Goal: Task Accomplishment & Management: Use online tool/utility

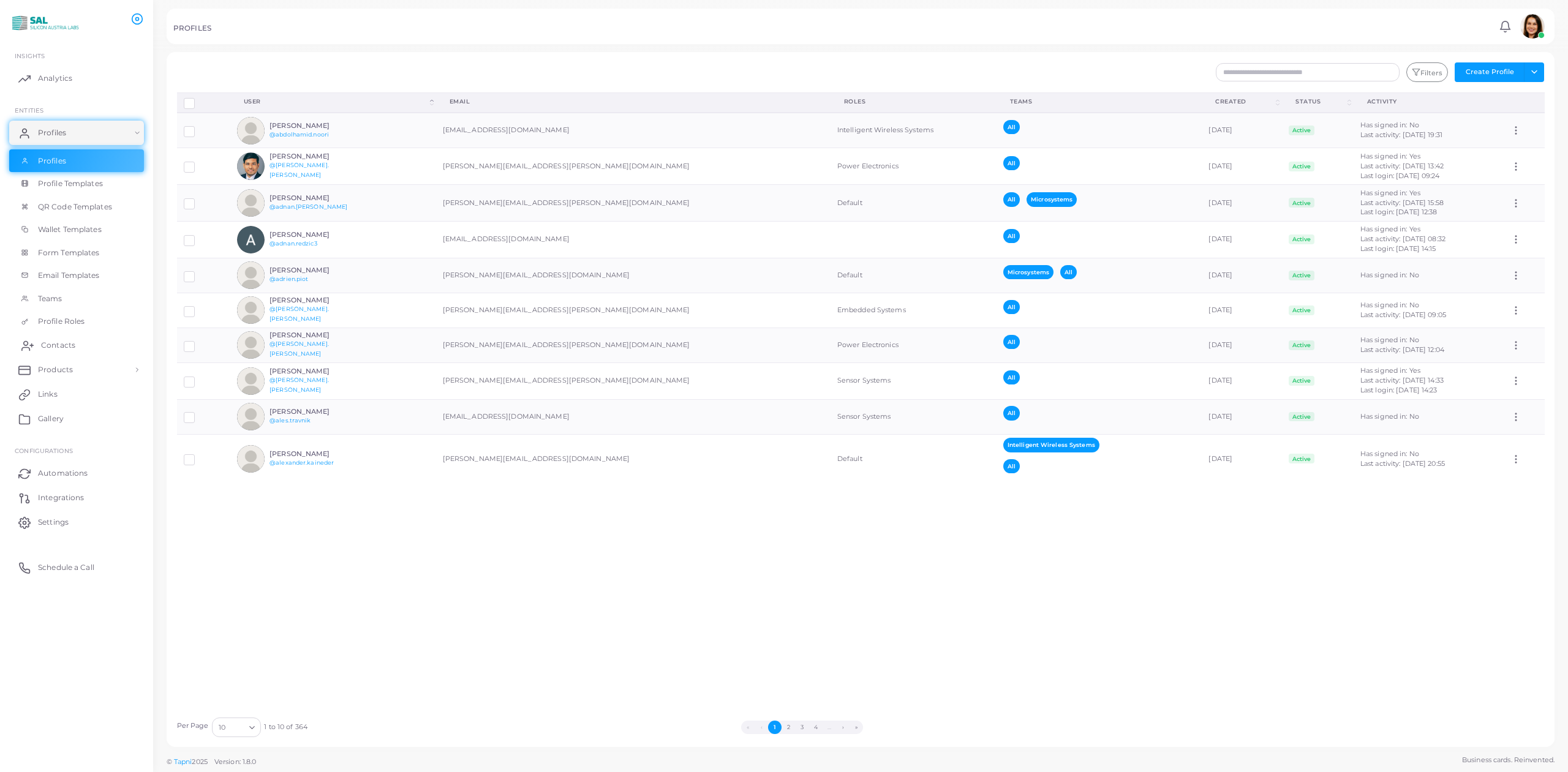
click at [71, 347] on span "Contacts" at bounding box center [58, 345] width 34 height 11
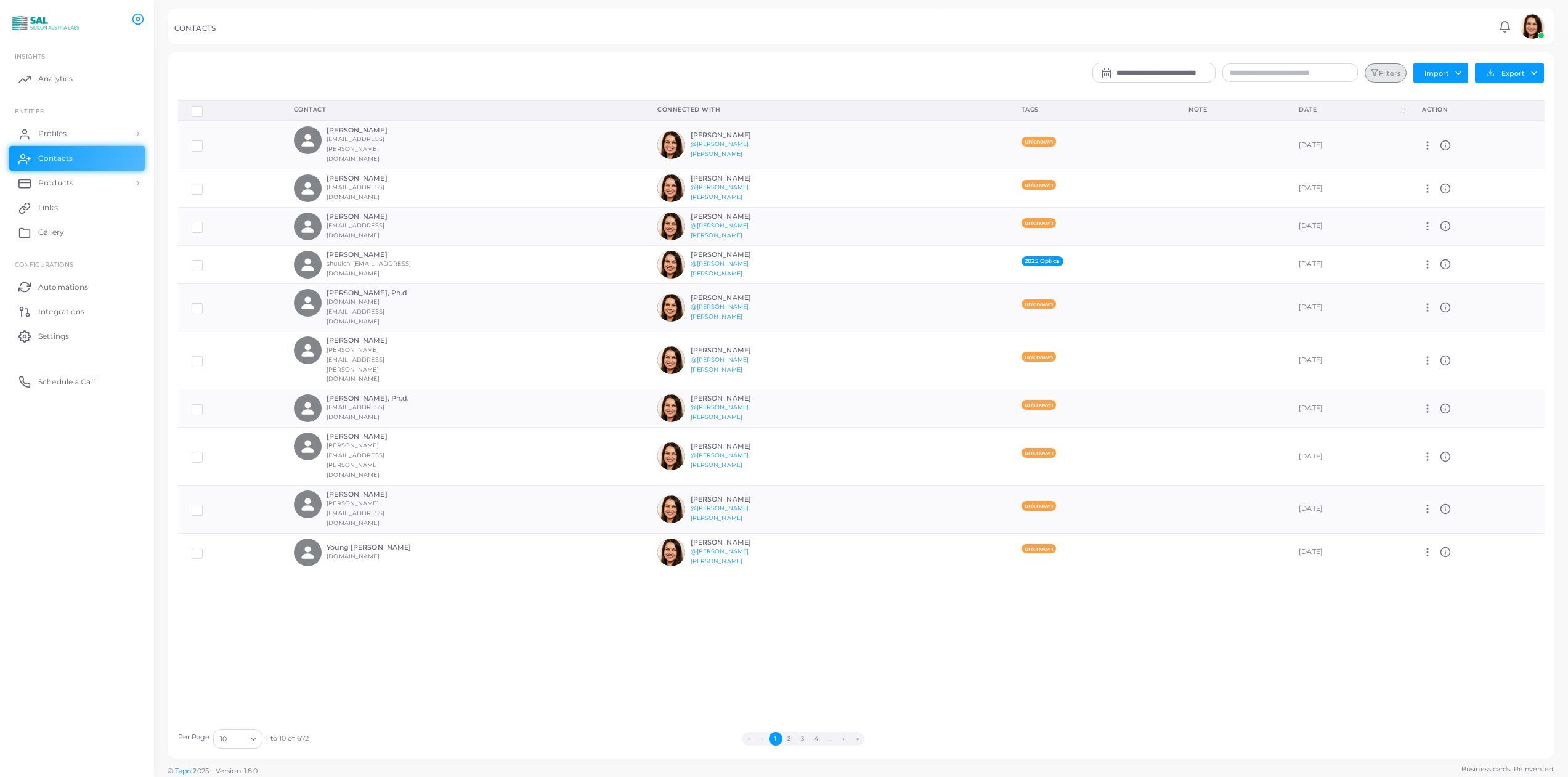
click at [769, 72] on button "Filters" at bounding box center [1386, 73] width 42 height 20
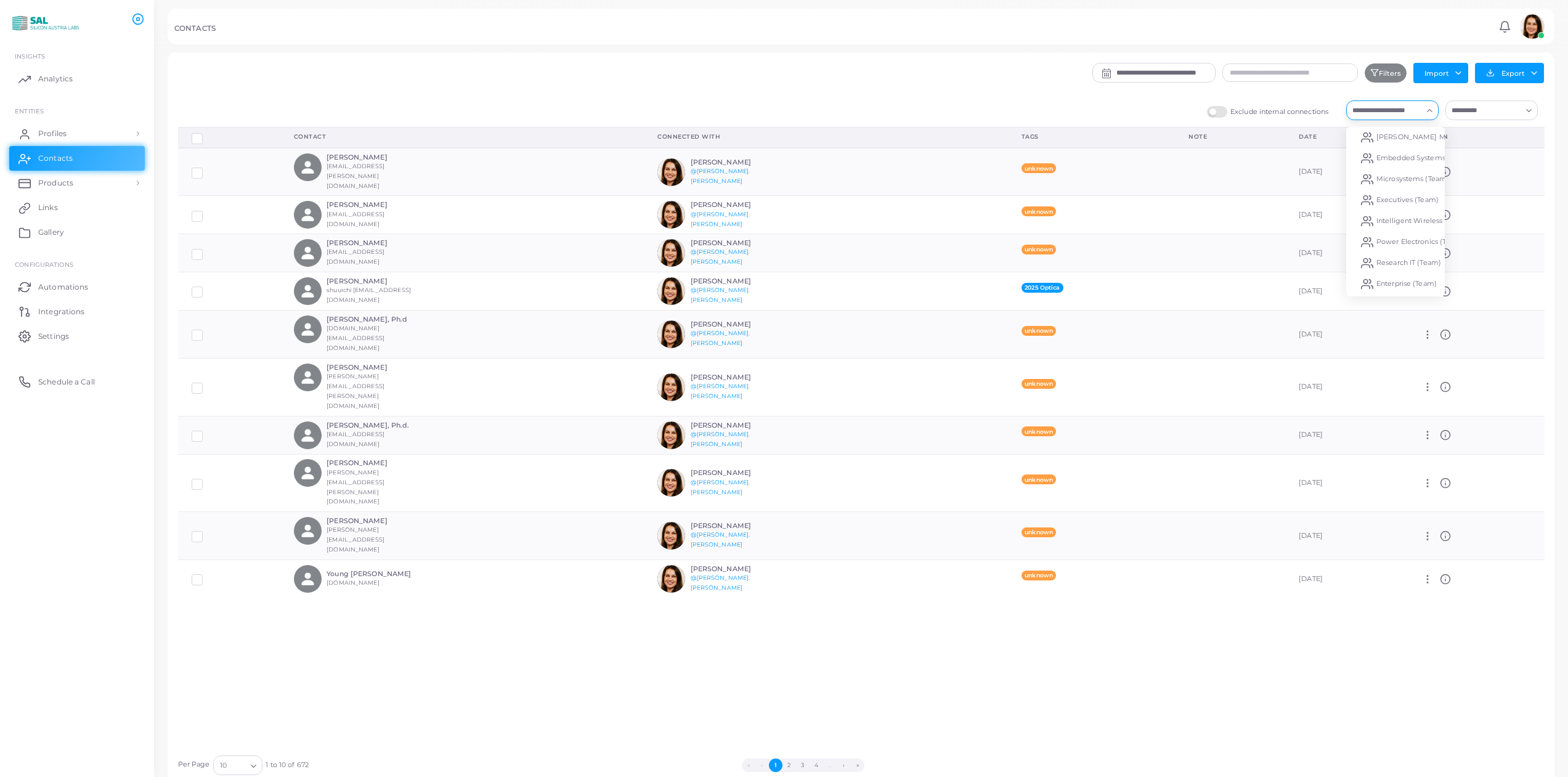
click at [769, 111] on input "Search for option" at bounding box center [1385, 111] width 74 height 14
click at [769, 179] on span "Microsystems (Team)" at bounding box center [1412, 179] width 72 height 8
click at [769, 115] on div "Loading..." at bounding box center [1430, 108] width 14 height 16
click at [769, 70] on button "Export" at bounding box center [1509, 73] width 69 height 21
click at [769, 95] on link "Export to XLSX" at bounding box center [1506, 100] width 118 height 18
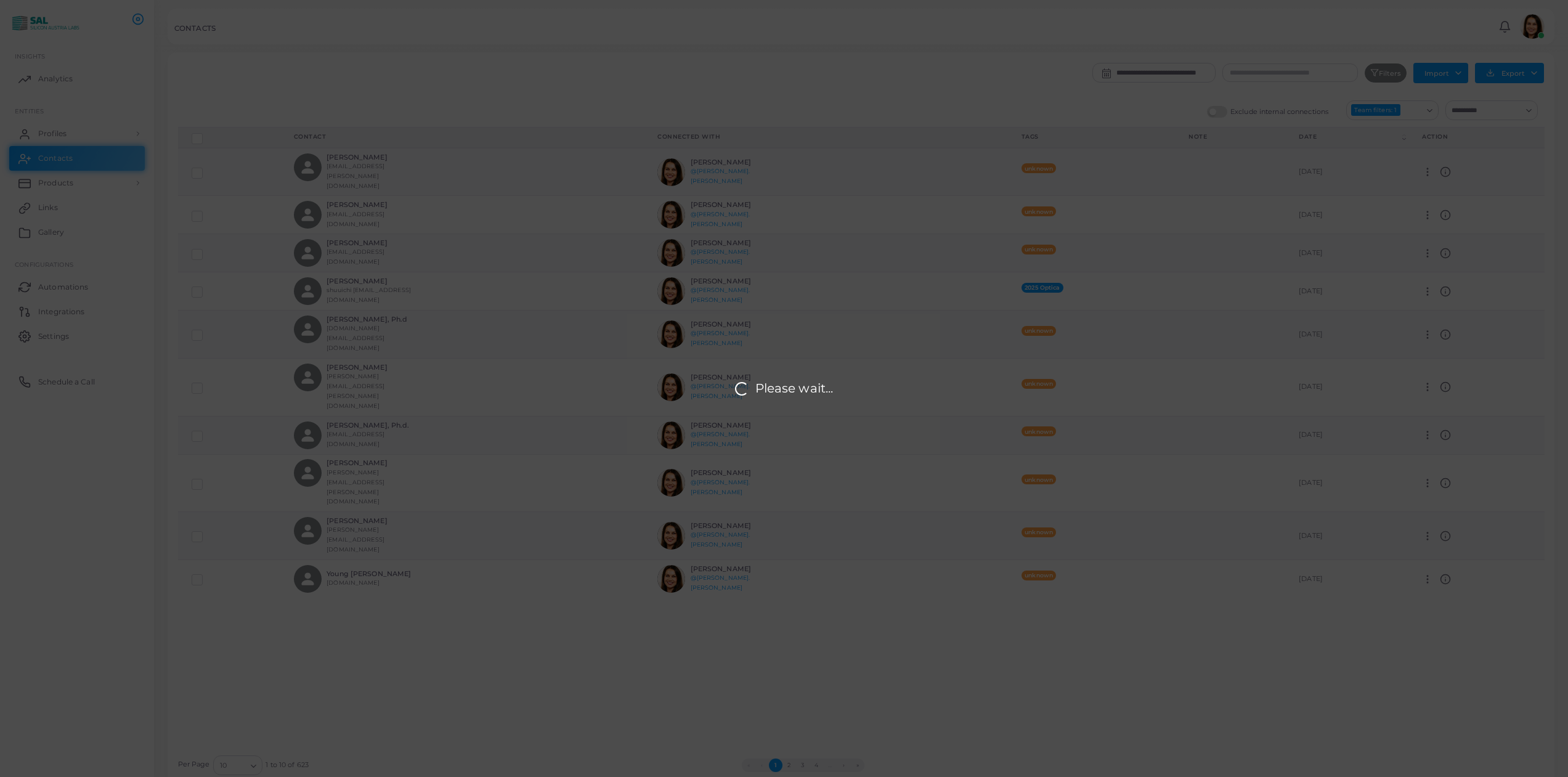
drag, startPoint x: 747, startPoint y: 90, endPoint x: 755, endPoint y: 90, distance: 8.0
click at [748, 90] on div "Please wait..." at bounding box center [784, 388] width 1568 height 777
click at [769, 92] on div "Please wait..." at bounding box center [784, 388] width 1568 height 777
click at [769, 95] on div "Please wait..." at bounding box center [784, 388] width 1568 height 777
drag, startPoint x: 1237, startPoint y: 95, endPoint x: 1299, endPoint y: 114, distance: 64.8
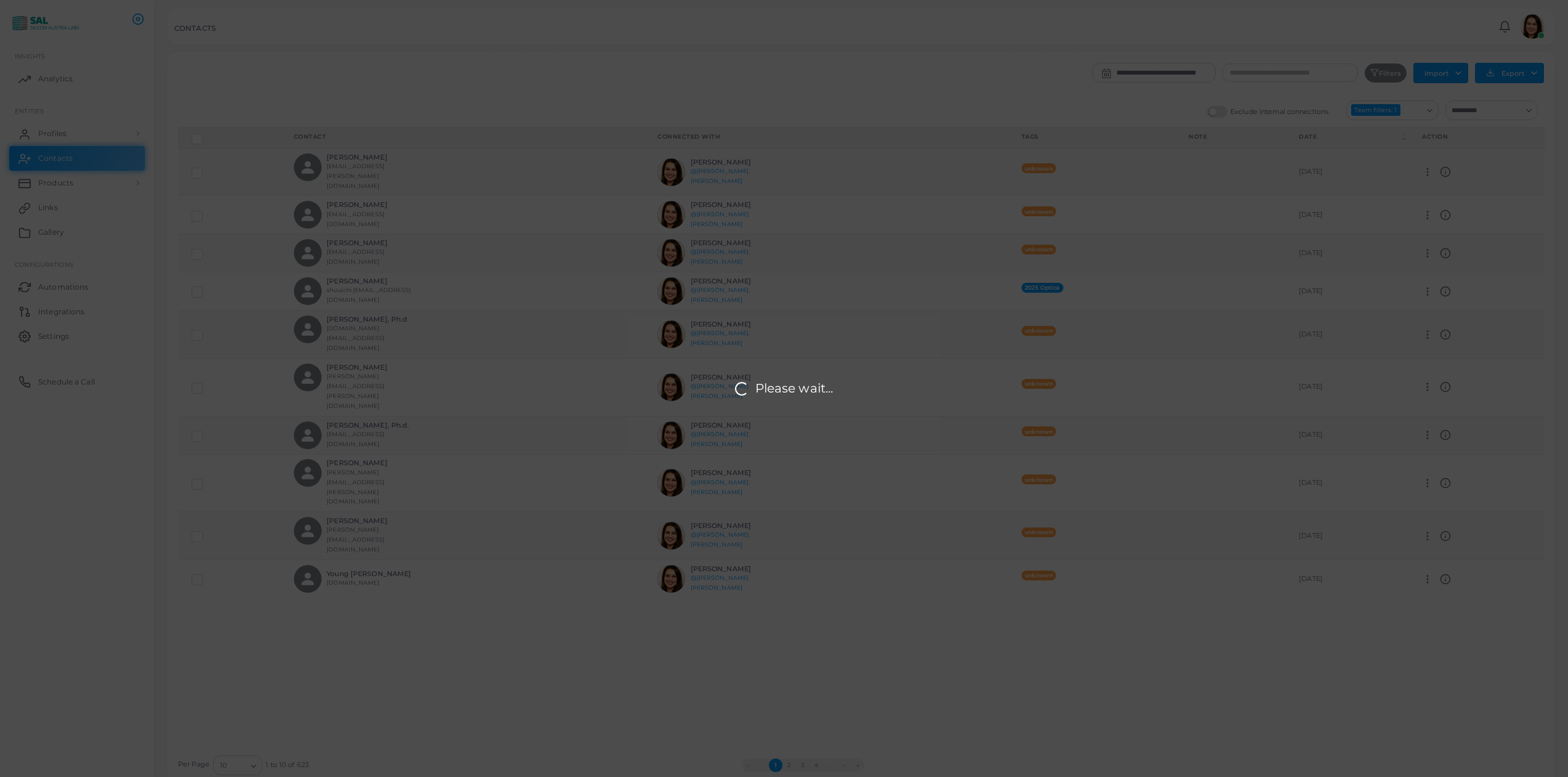
click at [769, 95] on div "Please wait..." at bounding box center [784, 388] width 1568 height 777
drag, startPoint x: 1299, startPoint y: 114, endPoint x: 1339, endPoint y: 109, distance: 40.3
click at [769, 111] on div "Please wait..." at bounding box center [784, 388] width 1568 height 777
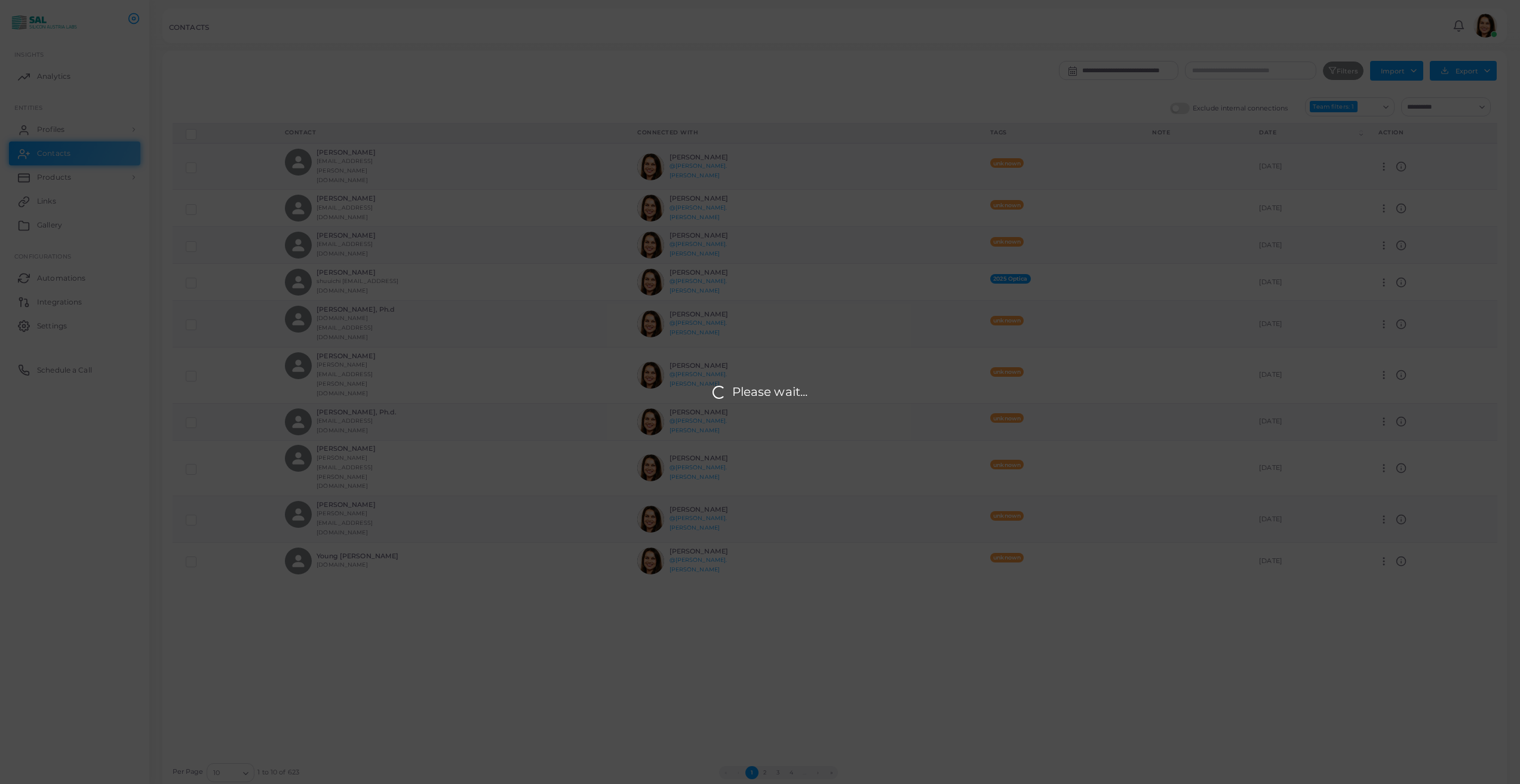
click at [746, 16] on div "Please wait..." at bounding box center [760, 392] width 1520 height 784
click at [746, 26] on div "Please wait..." at bounding box center [760, 392] width 1520 height 784
click at [746, 30] on div "Please wait..." at bounding box center [760, 392] width 1520 height 784
drag, startPoint x: 1481, startPoint y: 30, endPoint x: 1466, endPoint y: 30, distance: 15.0
click at [746, 30] on div "Please wait..." at bounding box center [760, 392] width 1520 height 784
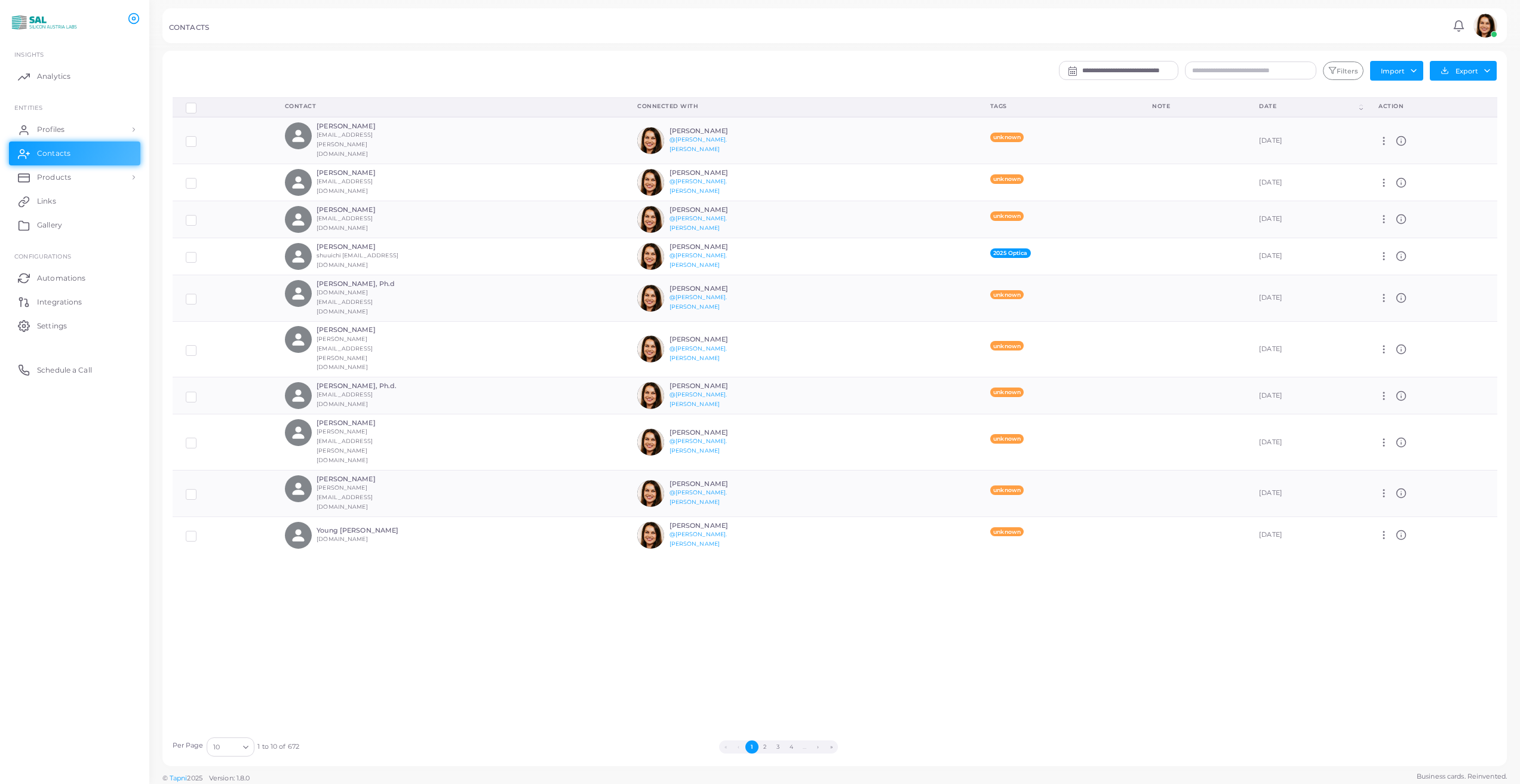
click at [1484, 27] on img at bounding box center [1485, 26] width 24 height 24
click at [1435, 115] on span "Logout" at bounding box center [1436, 120] width 24 height 10
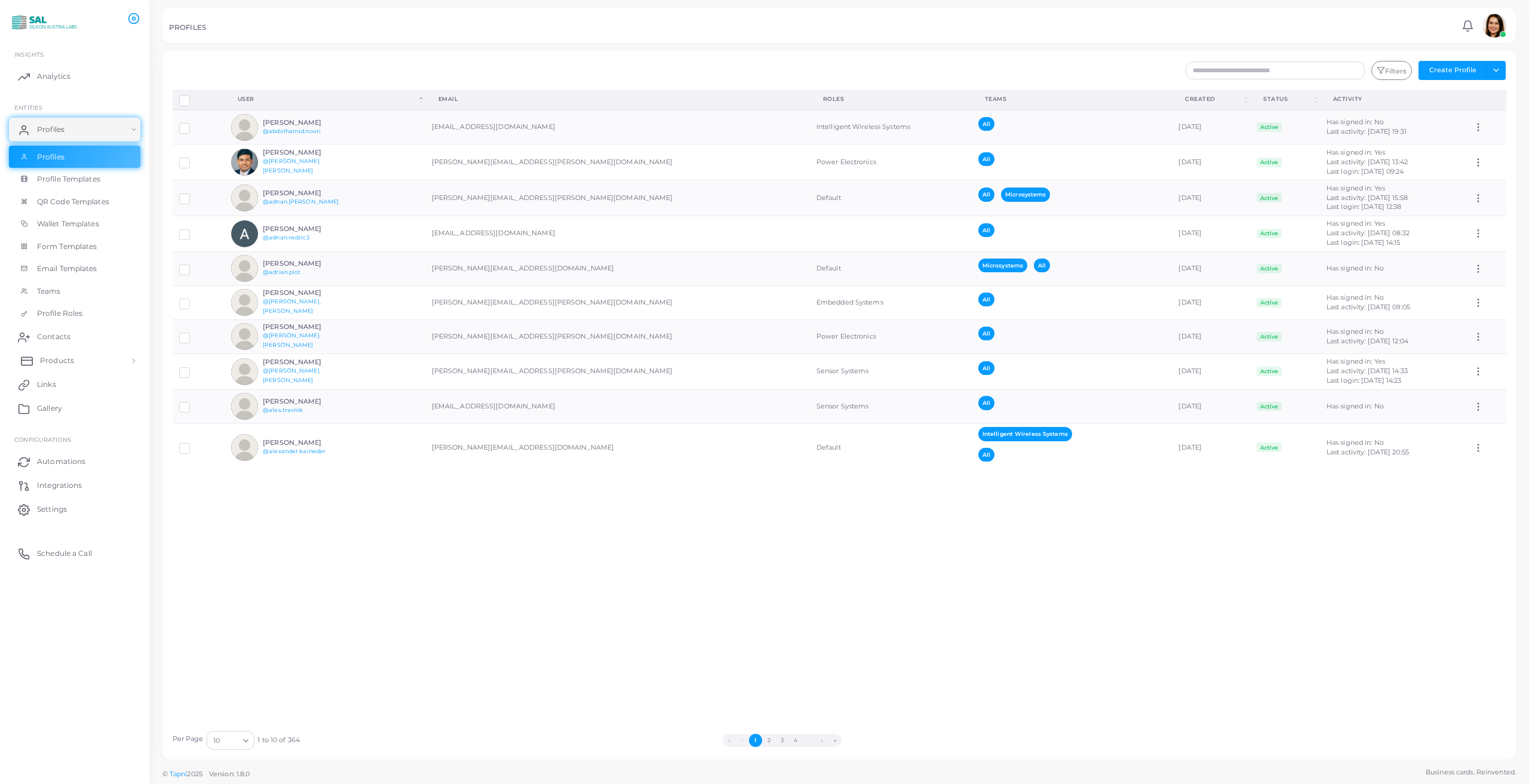
click at [62, 338] on span "Contacts" at bounding box center [53, 337] width 33 height 11
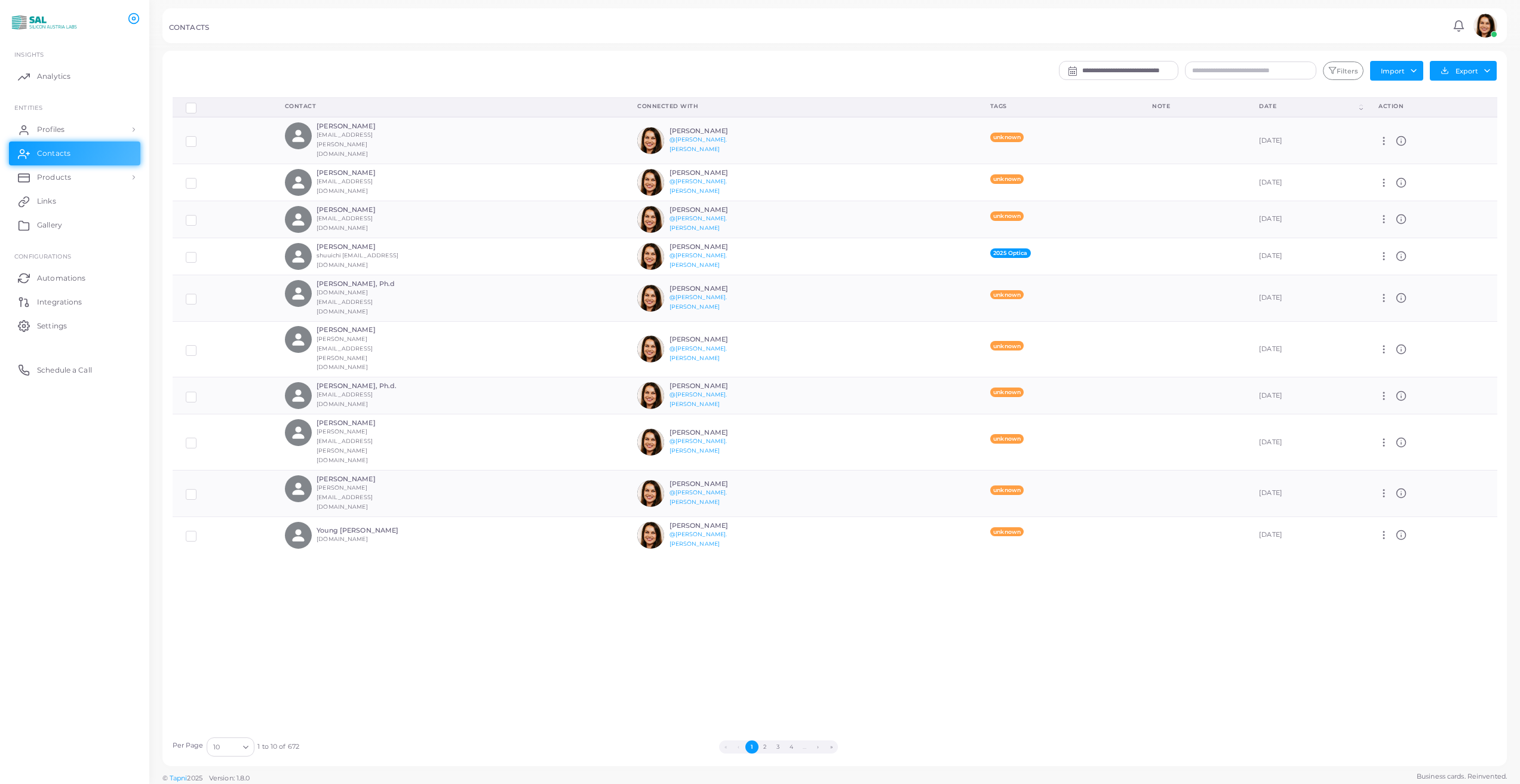
click at [1347, 81] on div "**********" at bounding box center [947, 74] width 1115 height 27
click at [1346, 77] on button "Filters" at bounding box center [1343, 71] width 41 height 19
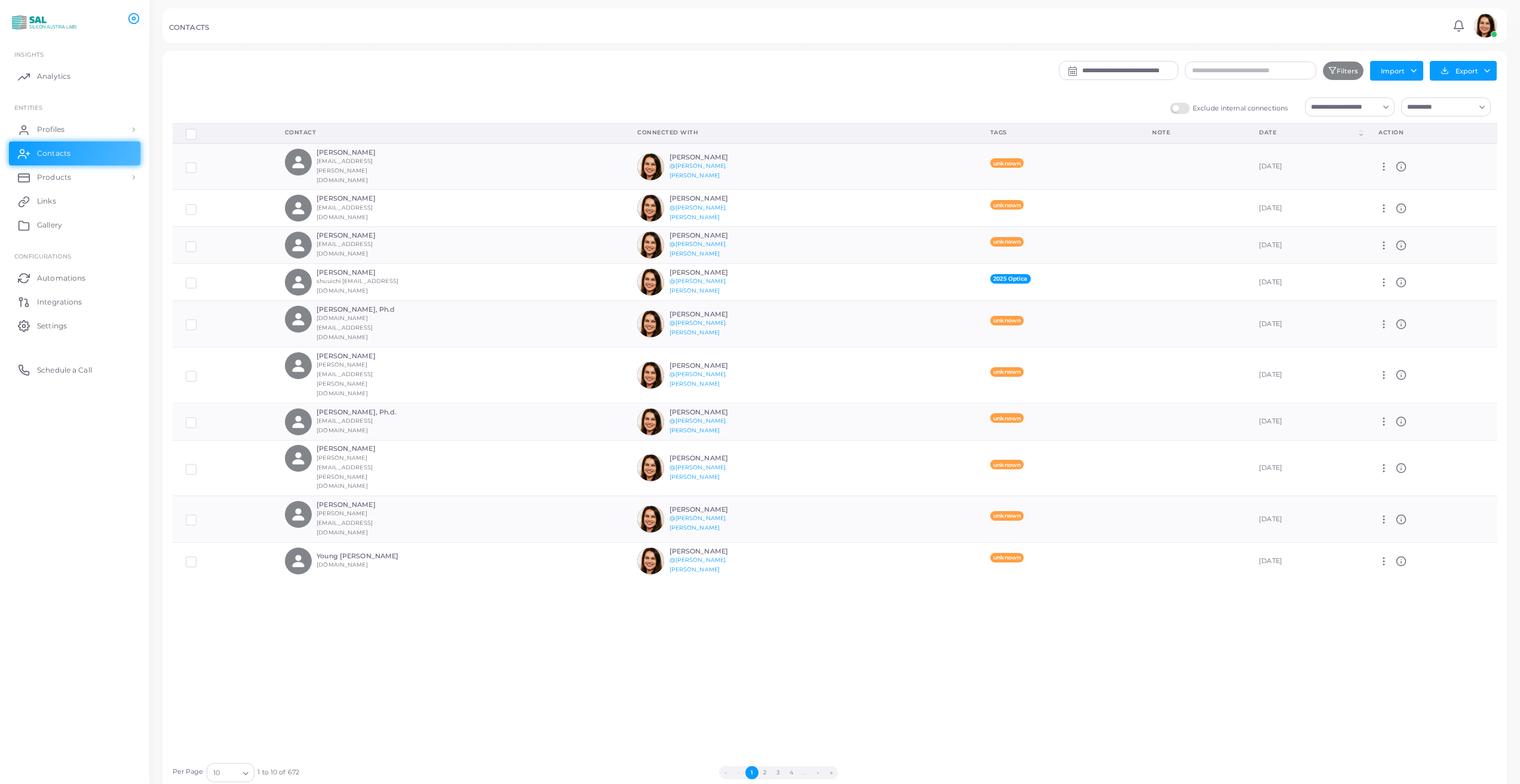
click at [1386, 106] on icon "Search for option" at bounding box center [1386, 107] width 9 height 9
click at [1378, 173] on span "Microsystems (Team)" at bounding box center [1369, 173] width 70 height 8
click at [1485, 73] on button "Export" at bounding box center [1463, 70] width 67 height 20
click at [1475, 92] on link "Export to XLSX" at bounding box center [1460, 97] width 114 height 18
